Goal: Use online tool/utility: Utilize a website feature to perform a specific function

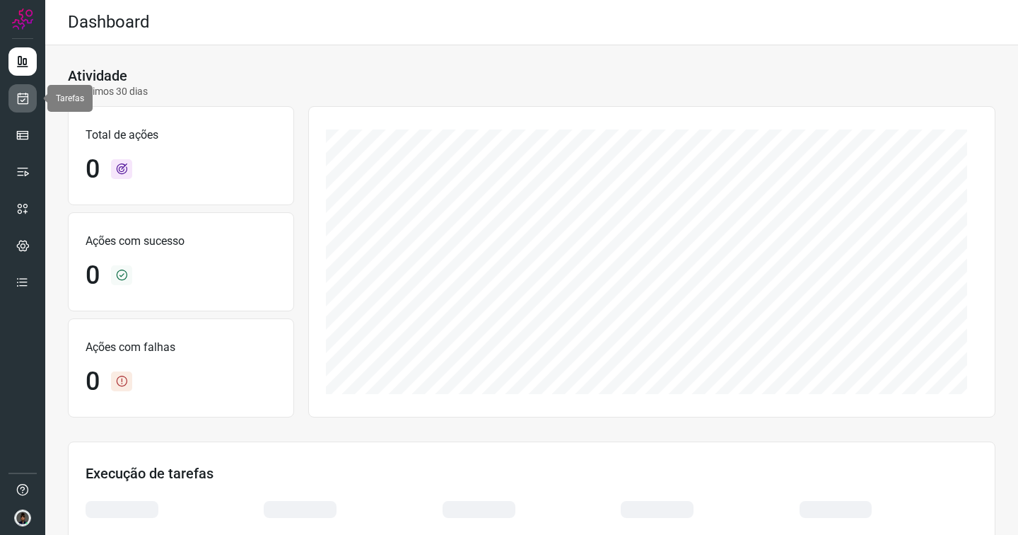
click at [26, 100] on icon at bounding box center [23, 98] width 15 height 14
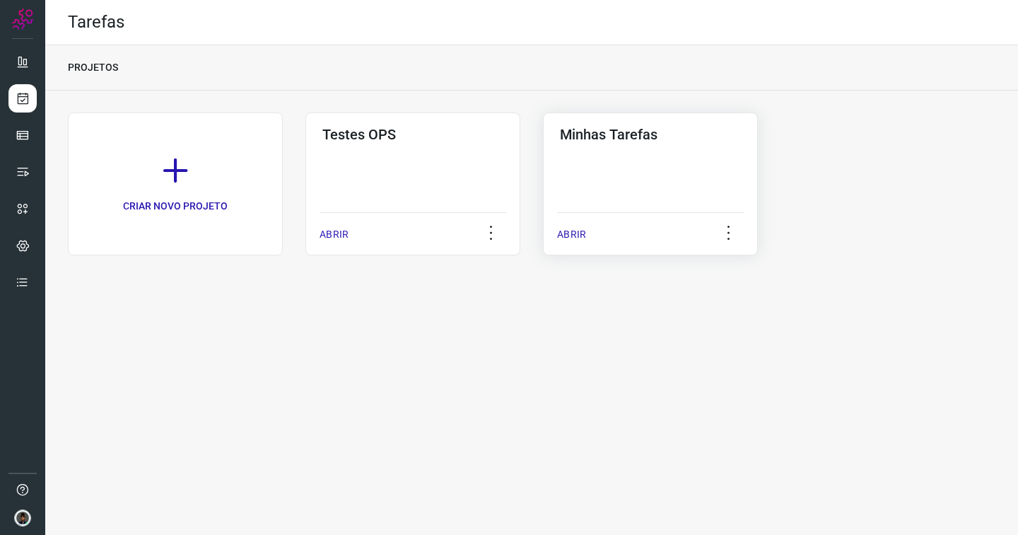
click at [581, 200] on div "Minhas Tarefas ABRIR" at bounding box center [650, 183] width 215 height 143
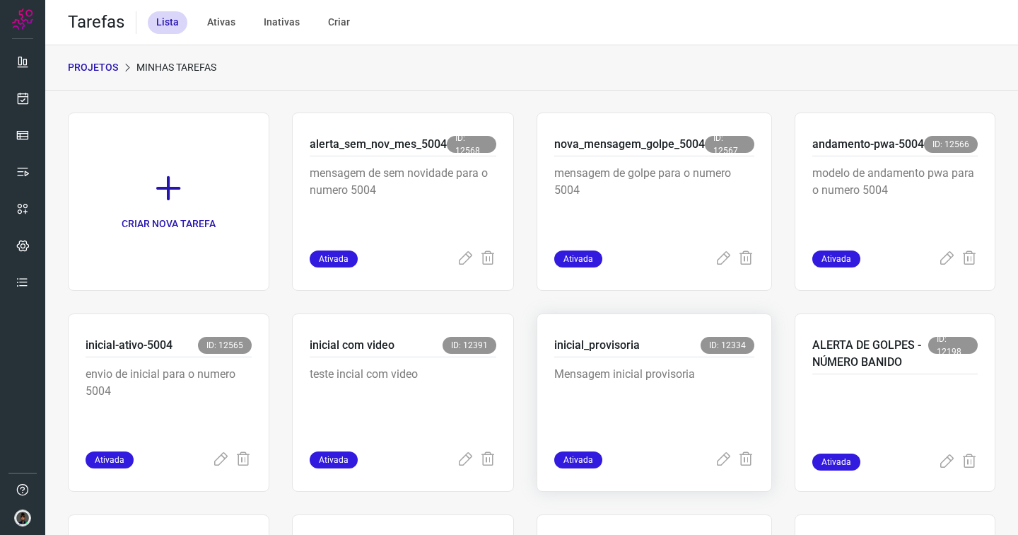
click at [590, 354] on div "inicial_provisoria ID: 12334" at bounding box center [654, 347] width 200 height 21
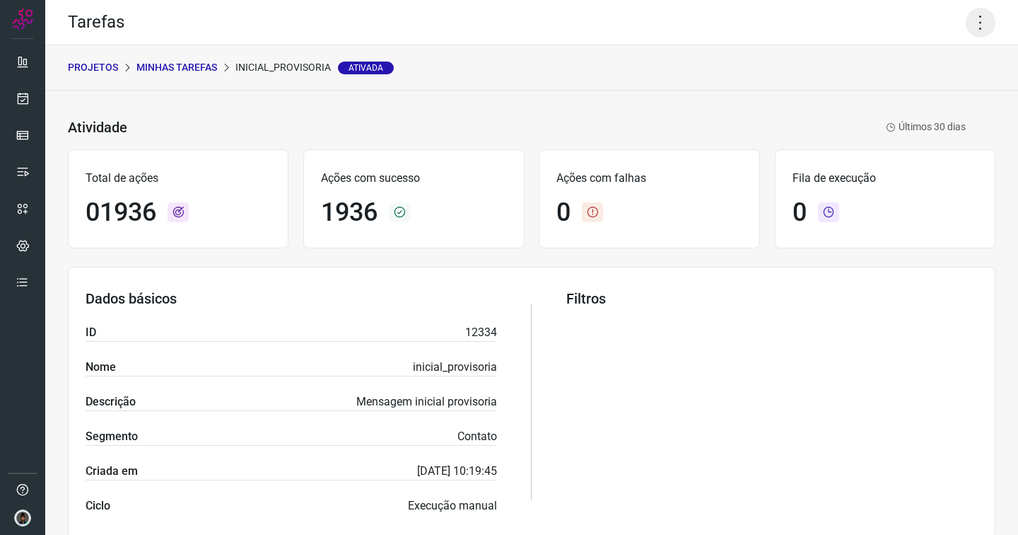
click at [974, 24] on icon at bounding box center [981, 23] width 30 height 30
click at [899, 93] on li "Executar" at bounding box center [920, 92] width 129 height 23
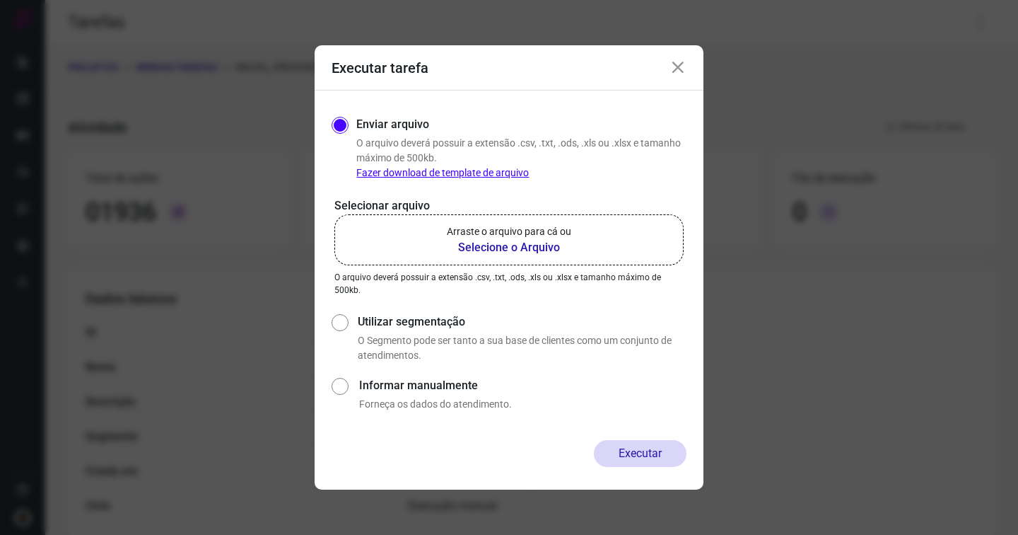
click at [574, 215] on label "Arraste o arquivo para cá ou Selecione o Arquivo" at bounding box center [508, 239] width 349 height 51
click at [0, 0] on input "Arraste o arquivo para cá ou Selecione o Arquivo" at bounding box center [0, 0] width 0 height 0
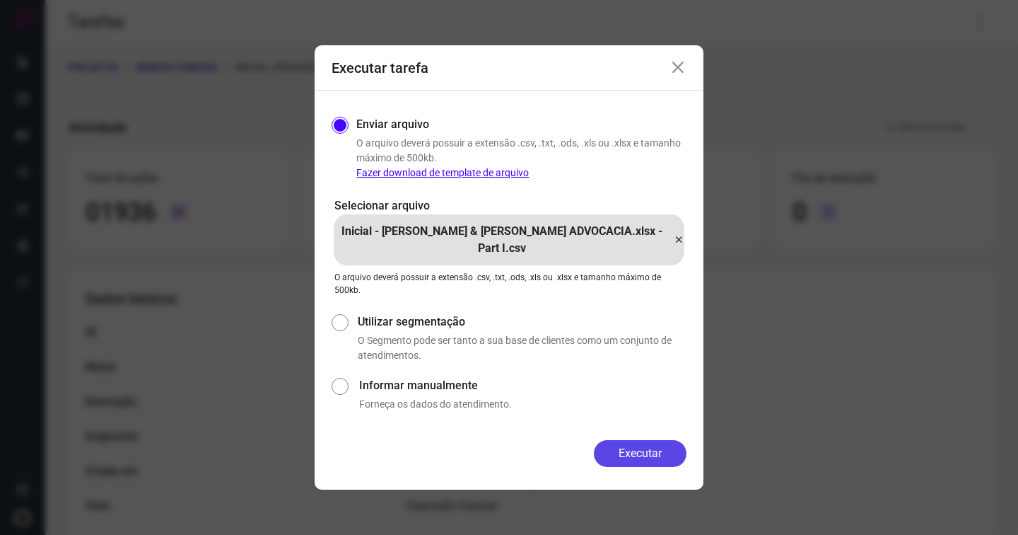
click at [636, 451] on button "Executar" at bounding box center [640, 453] width 93 height 27
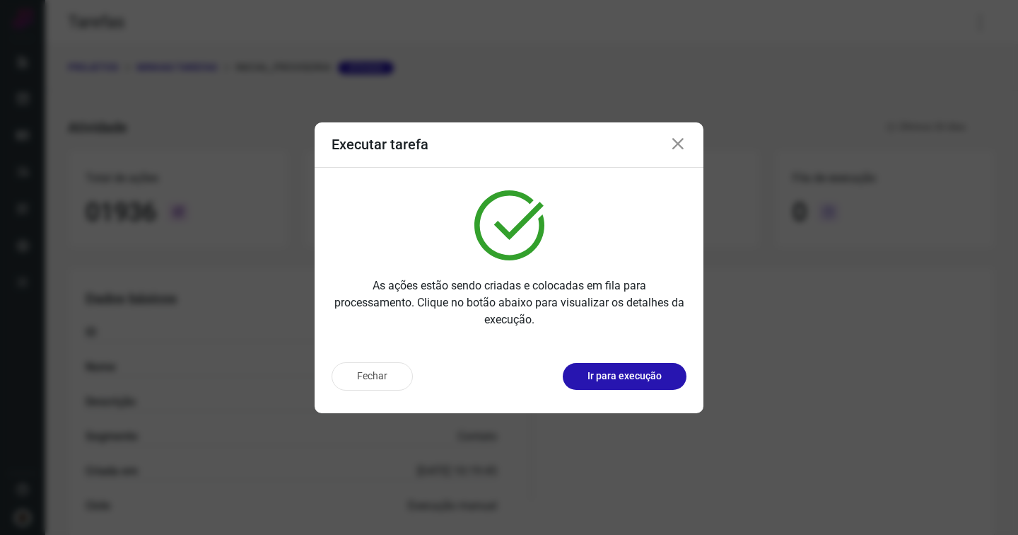
click at [678, 144] on icon at bounding box center [678, 144] width 17 height 17
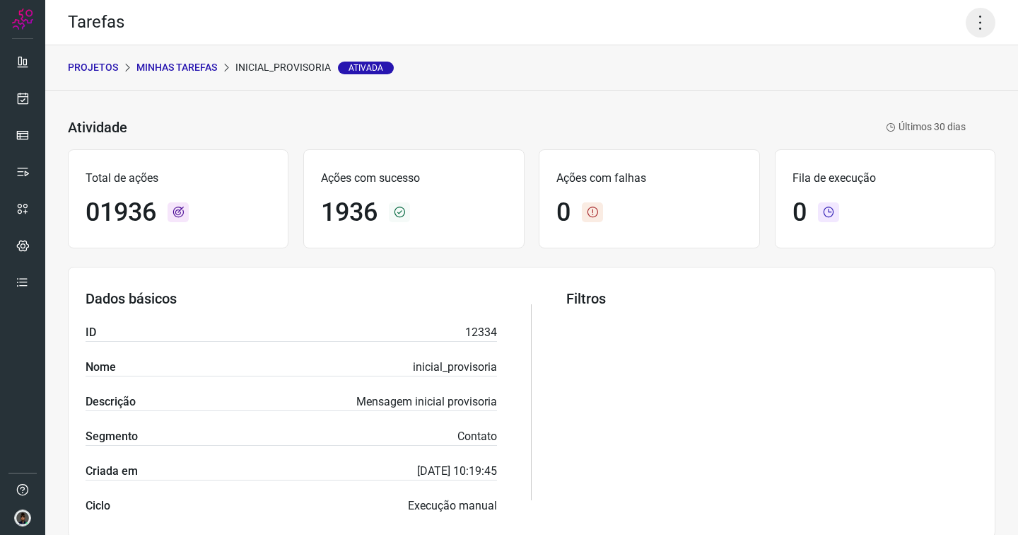
click at [972, 26] on icon at bounding box center [981, 23] width 30 height 30
click at [899, 95] on li "Executar" at bounding box center [920, 92] width 129 height 23
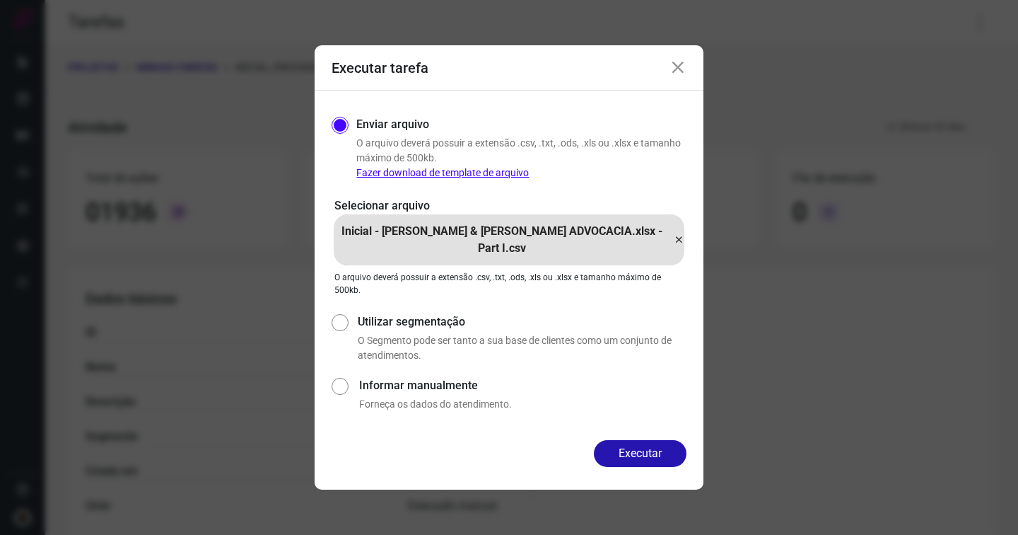
click at [678, 238] on icon at bounding box center [678, 239] width 11 height 17
click at [0, 0] on input "Inicial - BARCELLOS & SILVA BARCELLOS ADVOCACIA.xlsx - Part I.csv" at bounding box center [0, 0] width 0 height 0
click at [680, 234] on icon at bounding box center [678, 239] width 11 height 17
click at [0, 0] on input "Iniciais Barcellos & Silva Barcellos Advocacia - disparada dia XX_10_2025 - Pá…" at bounding box center [0, 0] width 0 height 0
click at [628, 453] on button "Executar" at bounding box center [640, 453] width 93 height 27
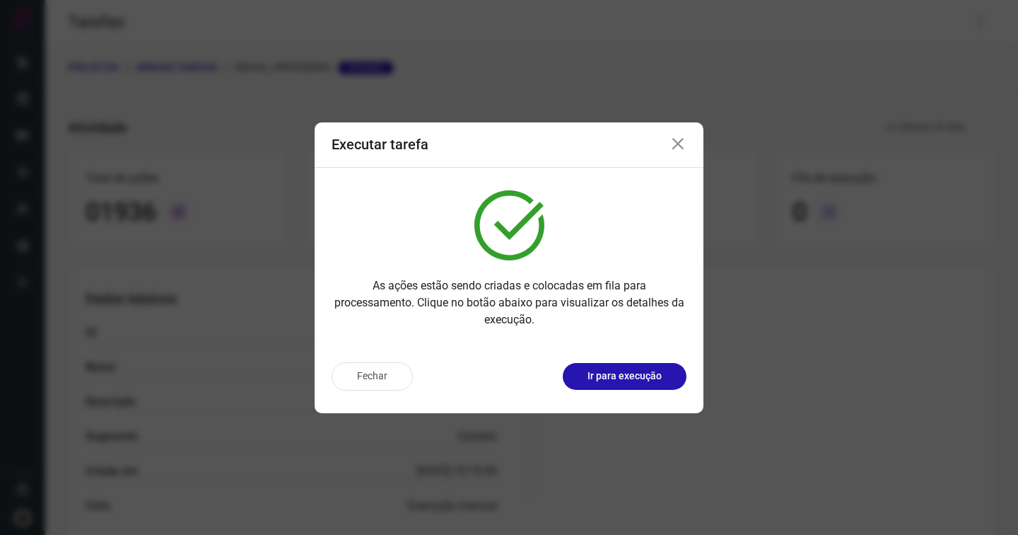
click at [680, 144] on icon at bounding box center [678, 144] width 17 height 17
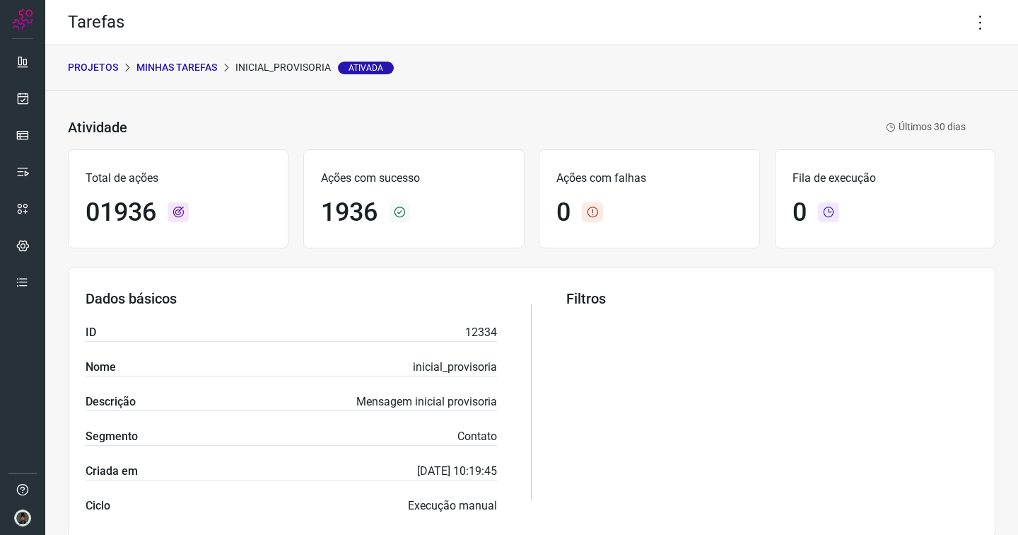
click at [969, 37] on div "Tarefas" at bounding box center [531, 22] width 973 height 45
click at [969, 19] on icon at bounding box center [981, 23] width 30 height 30
click at [887, 97] on li "Executar" at bounding box center [920, 92] width 129 height 23
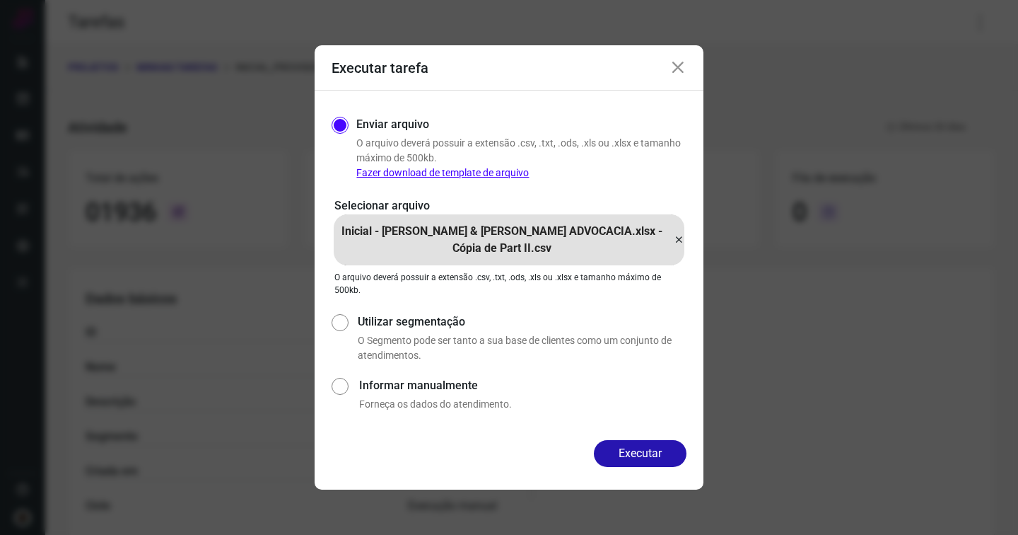
click at [676, 238] on icon at bounding box center [678, 239] width 11 height 17
click at [0, 0] on input "Inicial - BARCELLOS & SILVA BARCELLOS ADVOCACIA.xlsx - Cópia de Part II.csv" at bounding box center [0, 0] width 0 height 0
click at [633, 454] on button "Executar" at bounding box center [640, 453] width 93 height 27
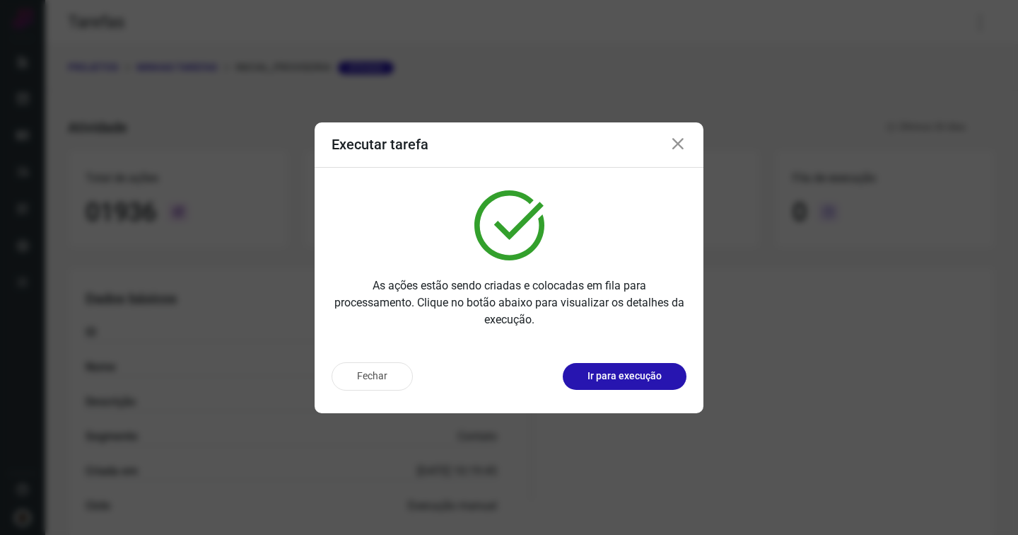
click at [672, 143] on icon at bounding box center [678, 144] width 17 height 17
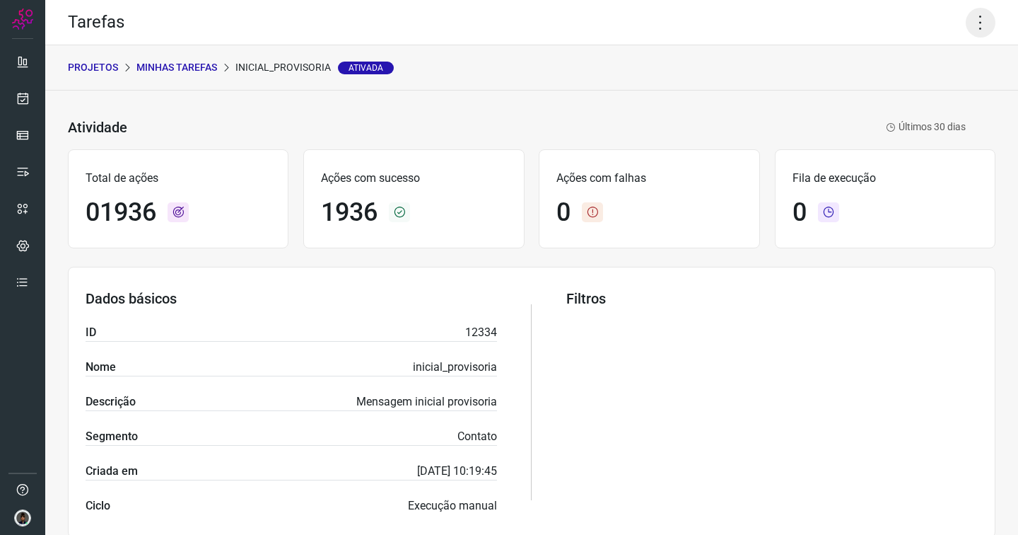
click at [966, 26] on icon at bounding box center [981, 23] width 30 height 30
click at [907, 92] on li "Executar" at bounding box center [920, 92] width 129 height 23
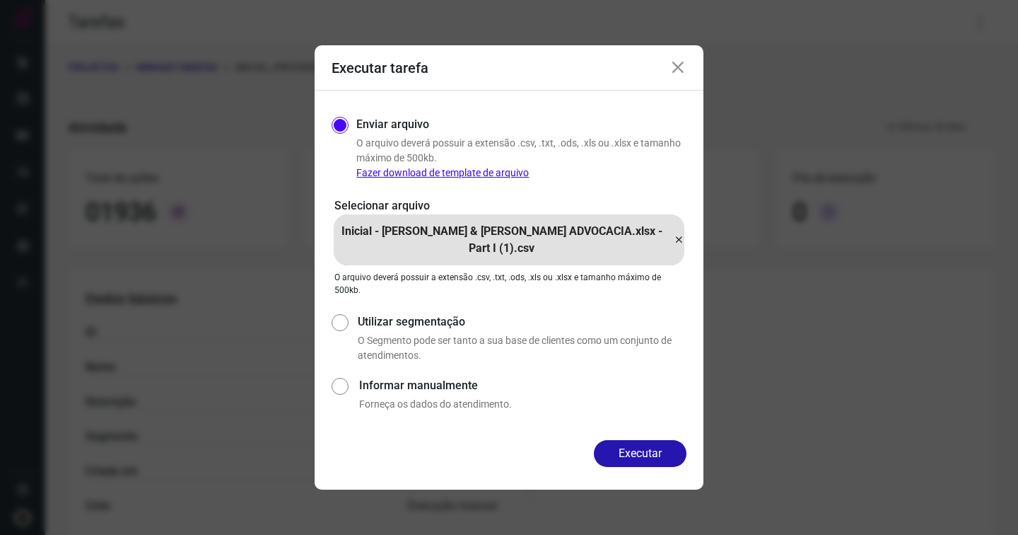
click at [675, 238] on icon at bounding box center [678, 239] width 11 height 17
click at [0, 0] on input "Inicial - BARCELLOS & SILVA BARCELLOS ADVOCACIA.xlsx - Part I (1).csv" at bounding box center [0, 0] width 0 height 0
click at [677, 238] on icon at bounding box center [678, 239] width 11 height 17
click at [0, 0] on input "Inicial - BARCELLOS & SILVA BARCELLOS ADVOCACIA.xlsx - Part II.csv" at bounding box center [0, 0] width 0 height 0
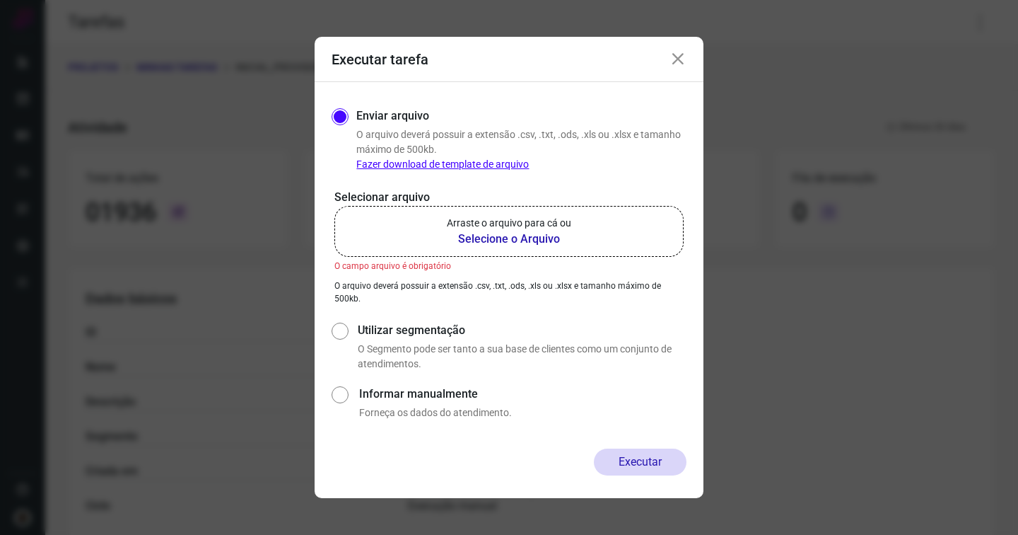
click at [525, 224] on p "Arraste o arquivo para cá ou" at bounding box center [509, 223] width 124 height 15
click at [0, 0] on input "Arraste o arquivo para cá ou Selecione o Arquivo" at bounding box center [0, 0] width 0 height 0
click at [544, 252] on label "Arraste o arquivo para cá ou Selecione o Arquivo" at bounding box center [508, 231] width 349 height 51
click at [0, 0] on input "Arraste o arquivo para cá ou Selecione o Arquivo" at bounding box center [0, 0] width 0 height 0
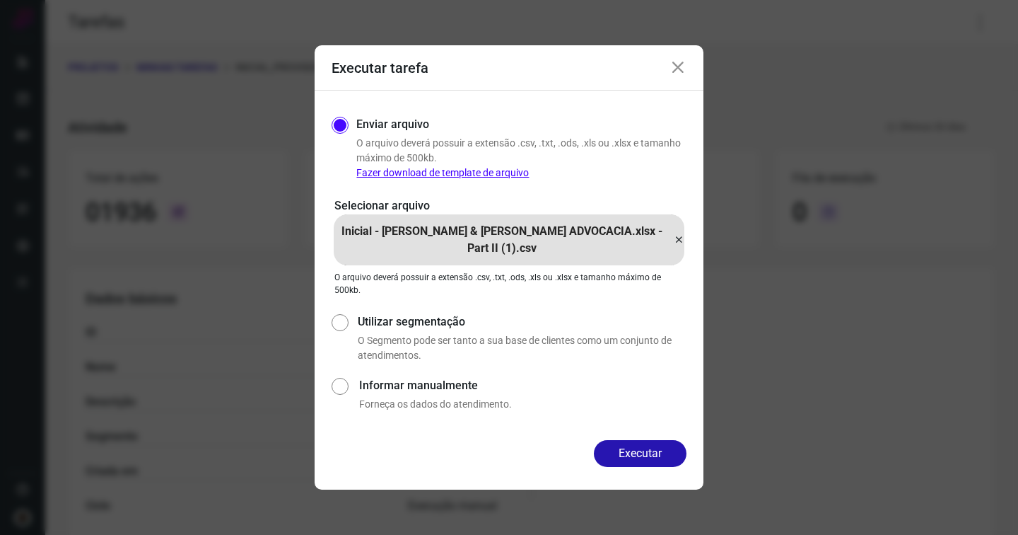
click at [657, 451] on button "Executar" at bounding box center [640, 453] width 93 height 27
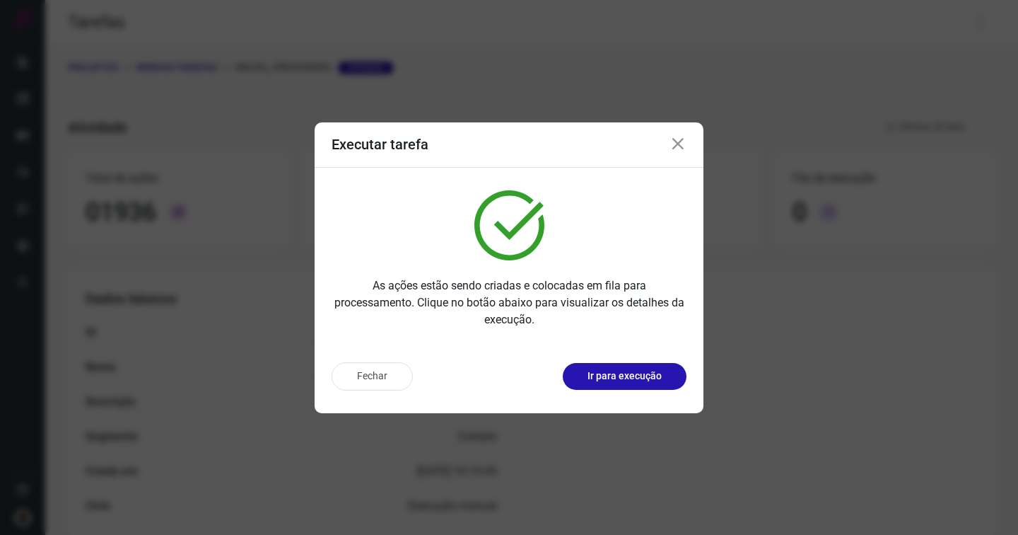
click at [670, 143] on icon at bounding box center [678, 144] width 17 height 17
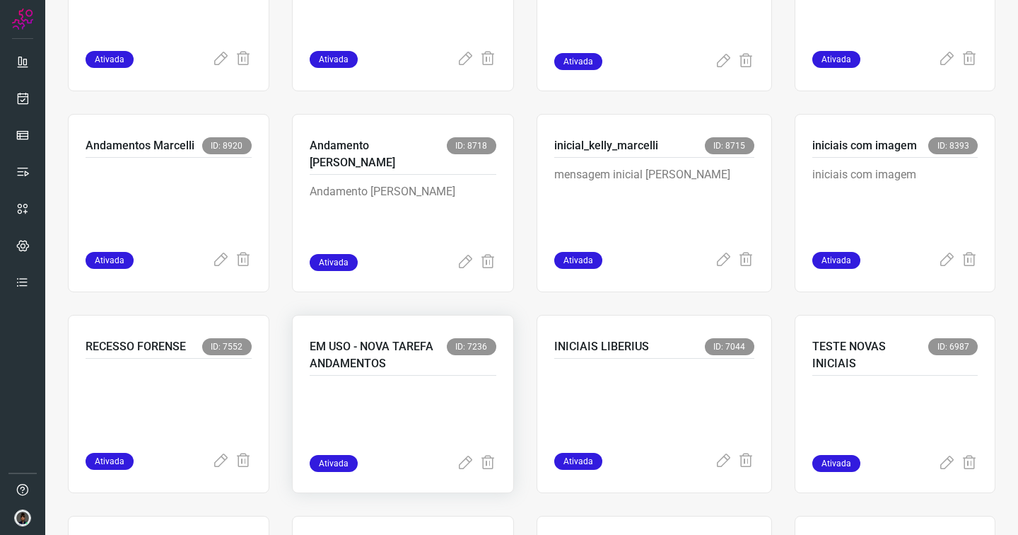
click at [382, 388] on p at bounding box center [403, 419] width 187 height 71
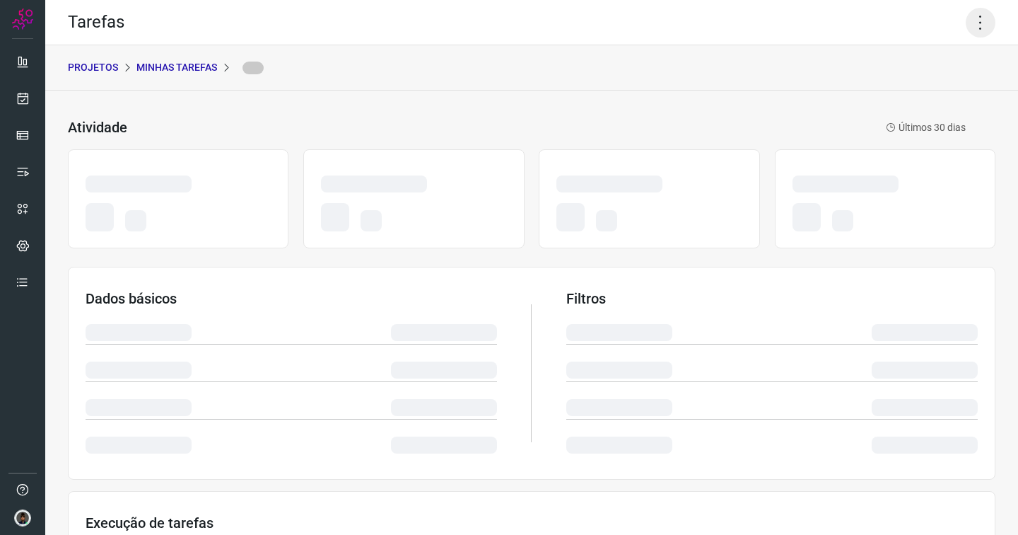
click at [966, 23] on icon at bounding box center [981, 23] width 30 height 30
click at [966, 18] on icon at bounding box center [981, 23] width 30 height 30
click at [973, 21] on icon at bounding box center [981, 23] width 30 height 30
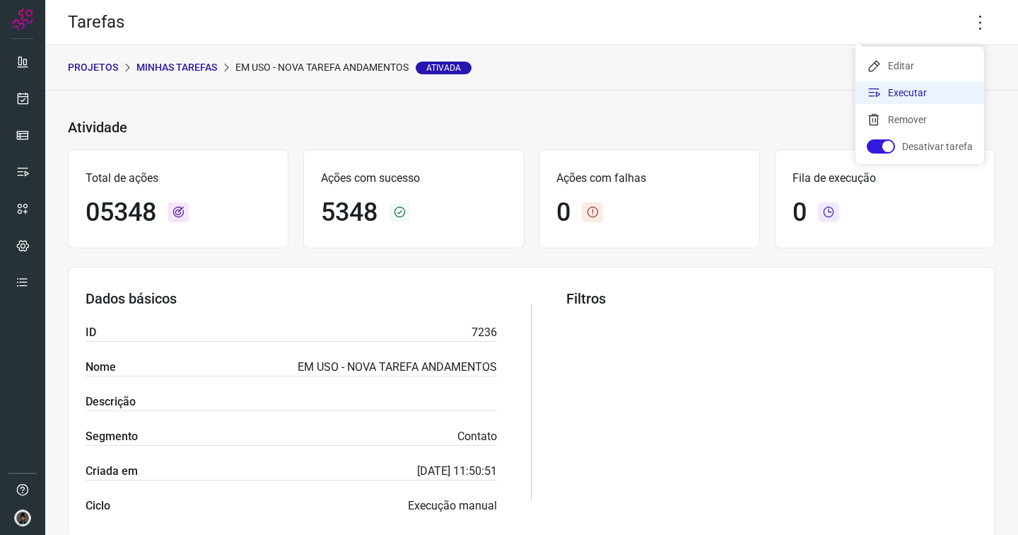
click at [903, 86] on li "Executar" at bounding box center [920, 92] width 129 height 23
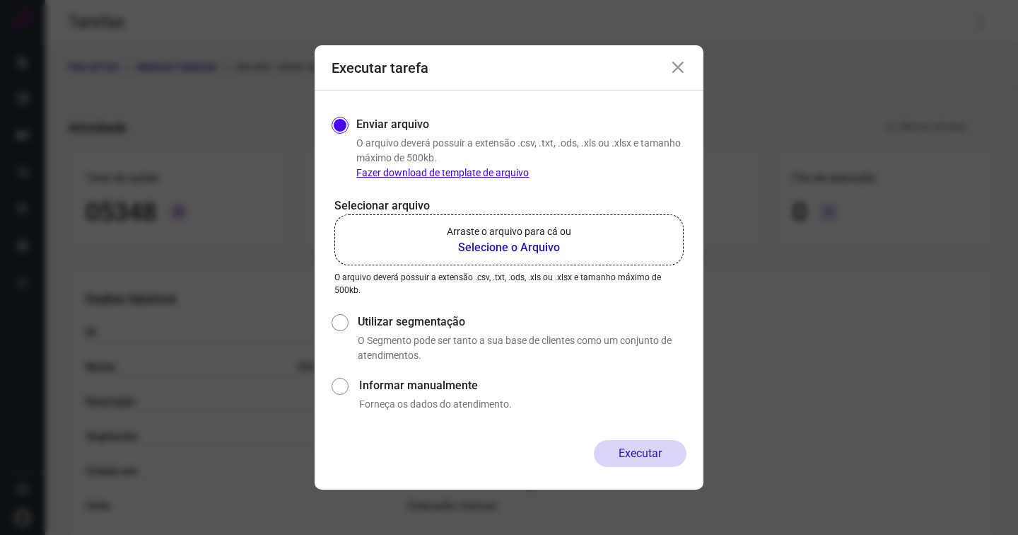
click at [532, 248] on b "Selecione o Arquivo" at bounding box center [509, 247] width 124 height 17
click at [0, 0] on input "Arraste o arquivo para cá ou Selecione o Arquivo" at bounding box center [0, 0] width 0 height 0
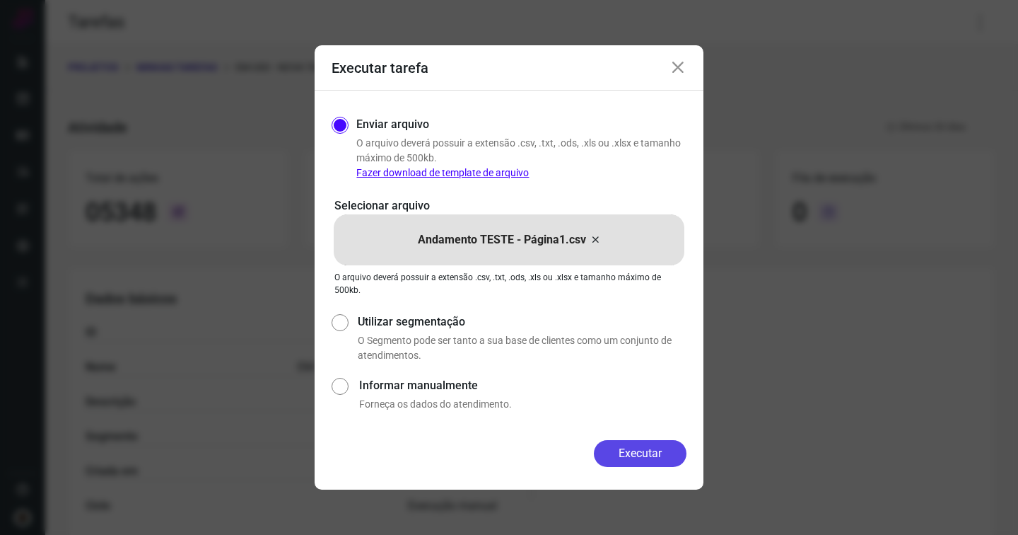
click at [642, 447] on button "Executar" at bounding box center [640, 453] width 93 height 27
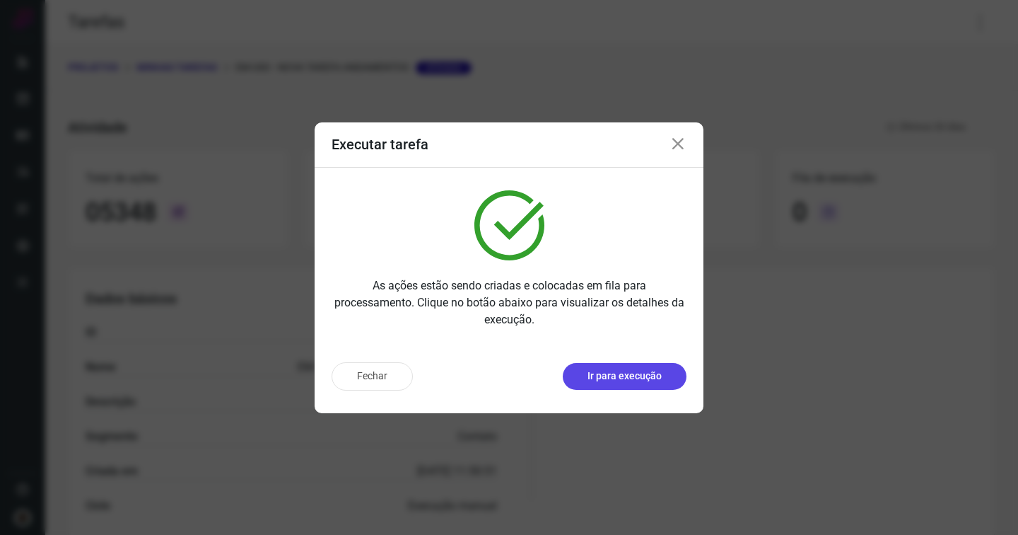
click at [610, 388] on button "Ir para execução" at bounding box center [625, 376] width 124 height 27
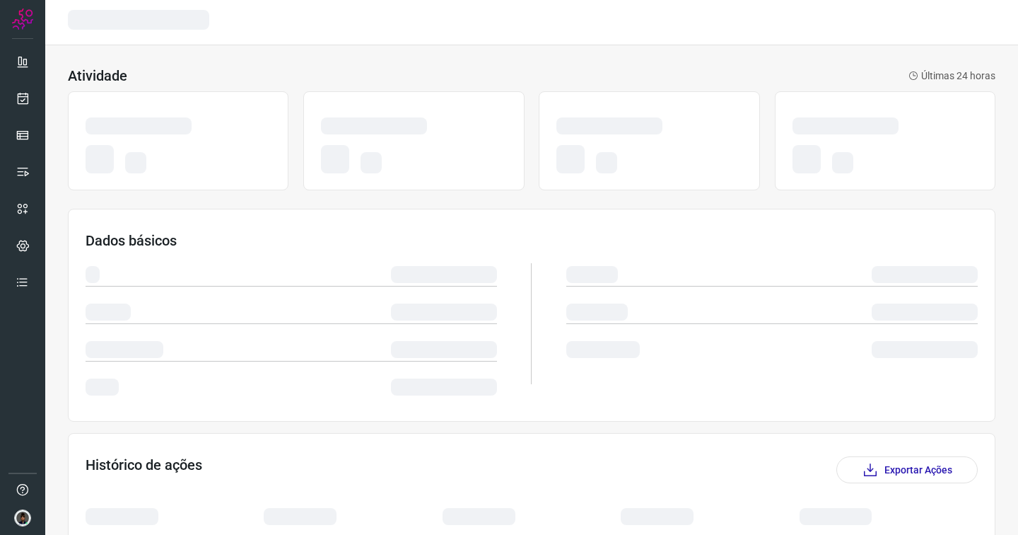
click at [631, 380] on div at bounding box center [772, 323] width 412 height 149
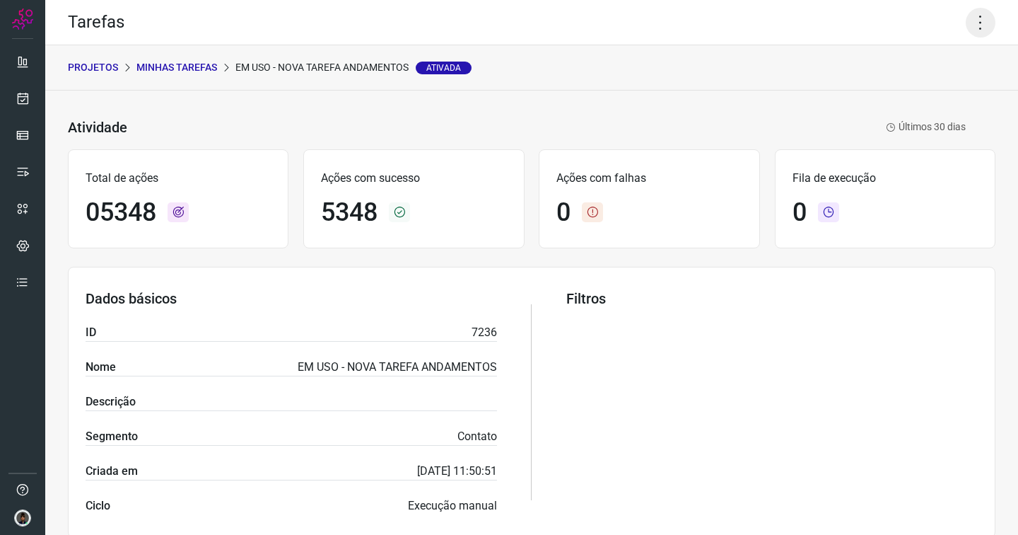
click at [970, 20] on icon at bounding box center [981, 23] width 30 height 30
click at [914, 96] on li "Executar" at bounding box center [920, 92] width 129 height 23
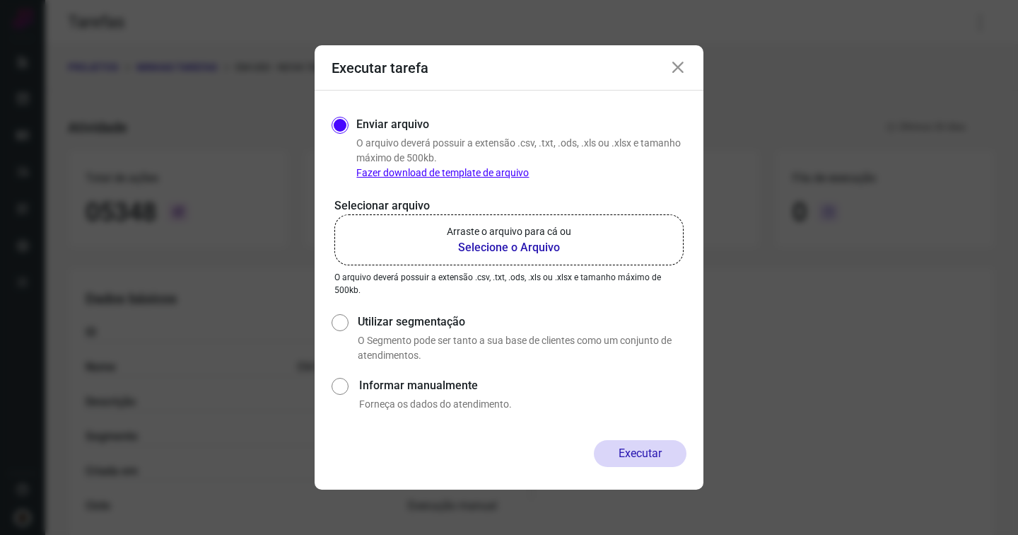
click at [538, 248] on b "Selecione o Arquivo" at bounding box center [509, 247] width 124 height 17
click at [0, 0] on input "Arraste o arquivo para cá ou Selecione o Arquivo" at bounding box center [0, 0] width 0 height 0
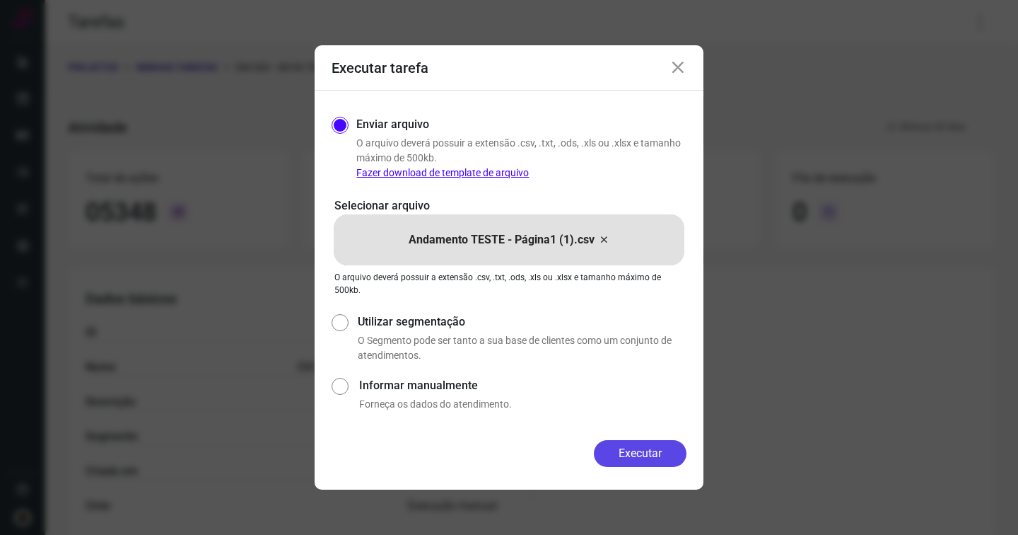
click at [618, 449] on button "Executar" at bounding box center [640, 453] width 93 height 27
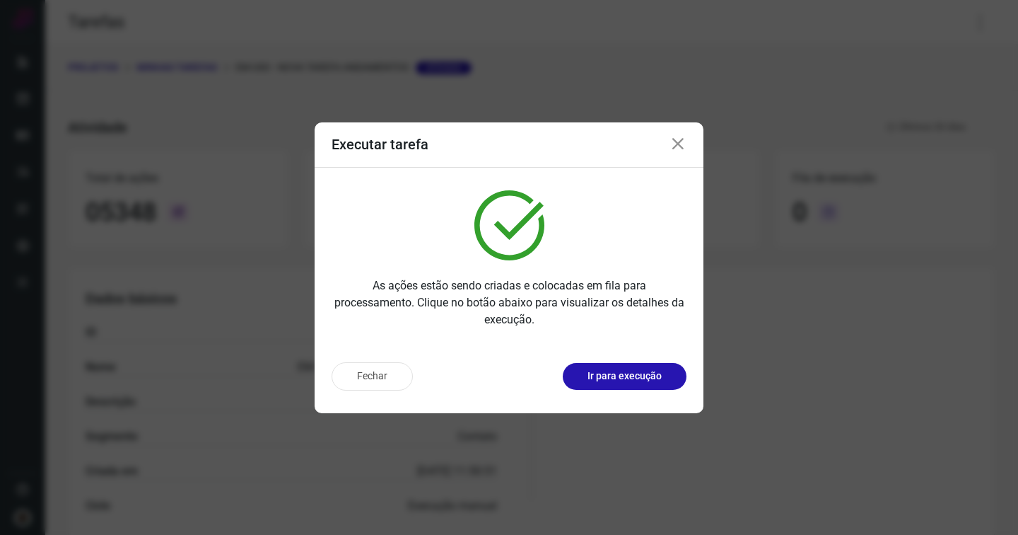
click at [681, 140] on icon at bounding box center [678, 144] width 17 height 17
